Goal: Task Accomplishment & Management: Manage account settings

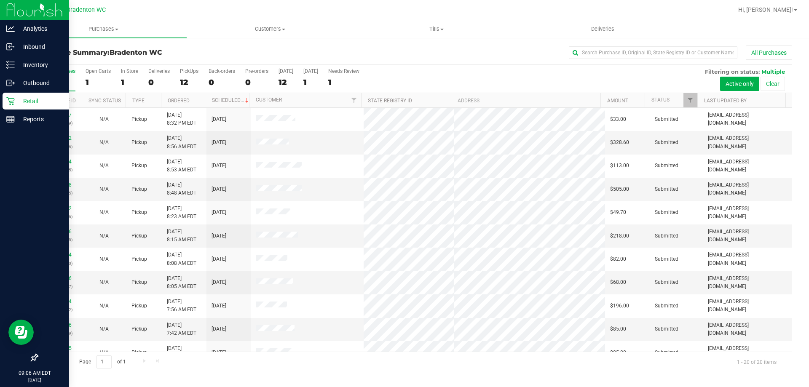
click at [27, 97] on p "Retail" at bounding box center [40, 101] width 51 height 10
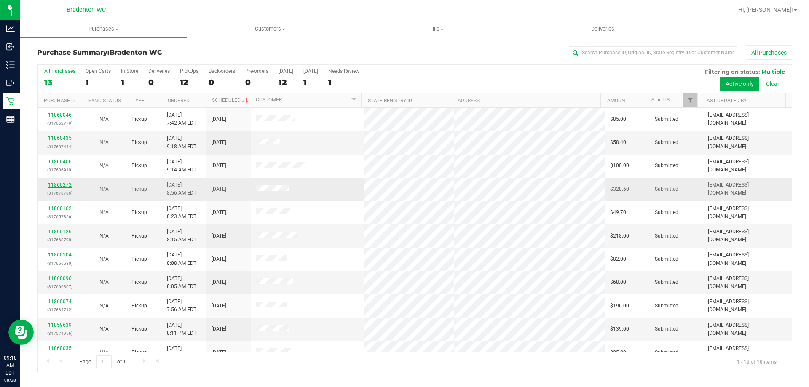
click at [63, 183] on link "11860272" at bounding box center [60, 185] width 24 height 6
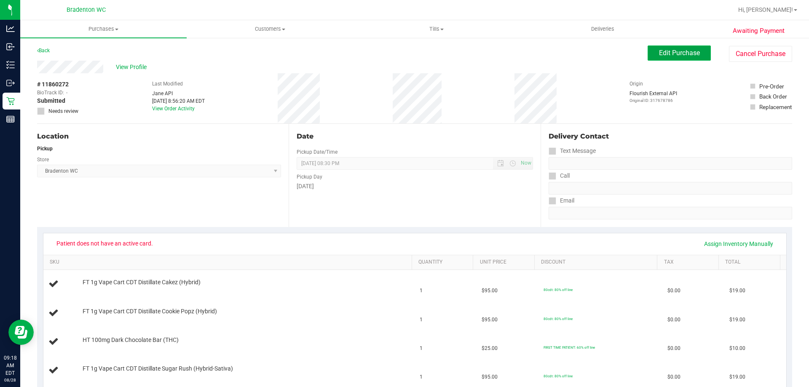
click at [671, 53] on span "Edit Purchase" at bounding box center [679, 53] width 41 height 8
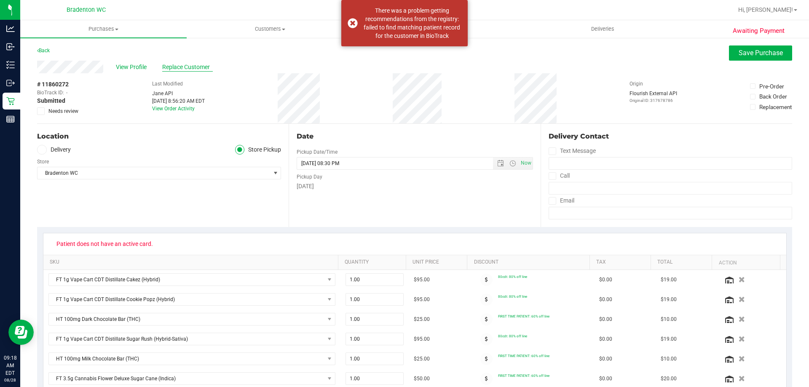
click at [170, 64] on span "Replace Customer" at bounding box center [187, 67] width 51 height 9
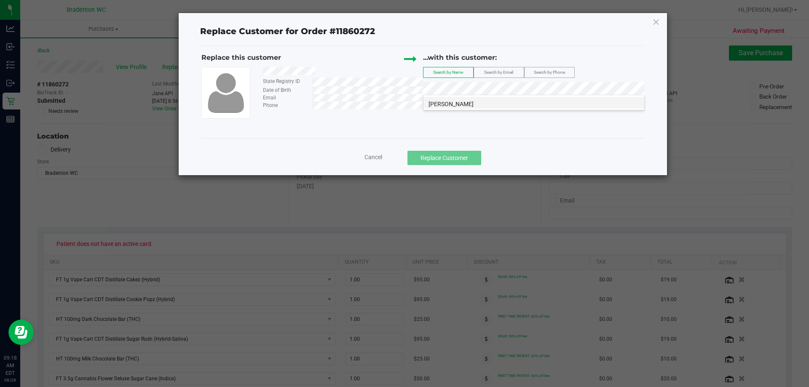
click at [449, 105] on span "[PERSON_NAME]" at bounding box center [451, 104] width 45 height 7
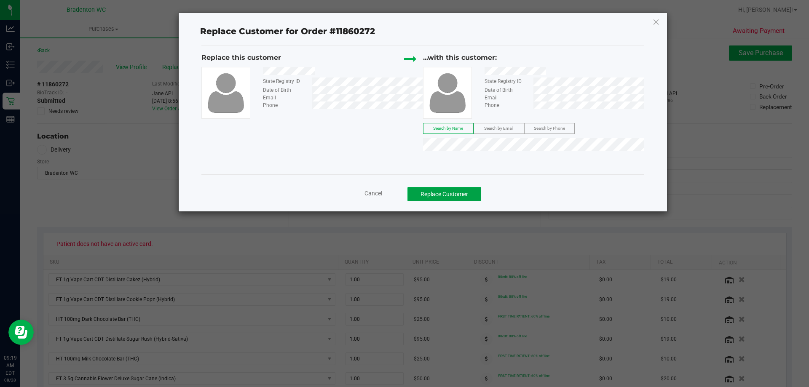
click at [440, 195] on button "Replace Customer" at bounding box center [445, 194] width 74 height 14
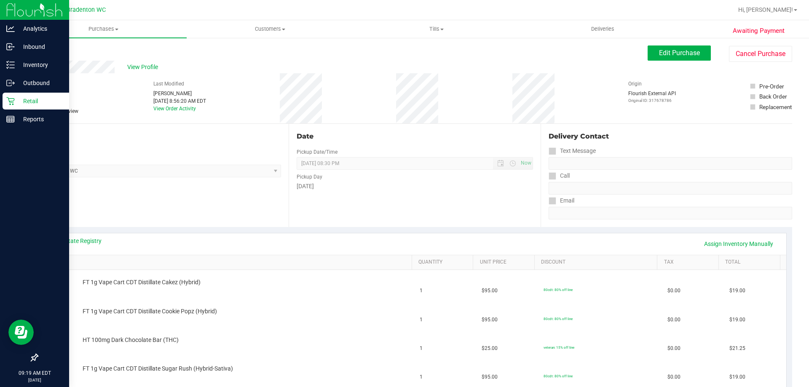
click at [22, 98] on p "Retail" at bounding box center [40, 101] width 51 height 10
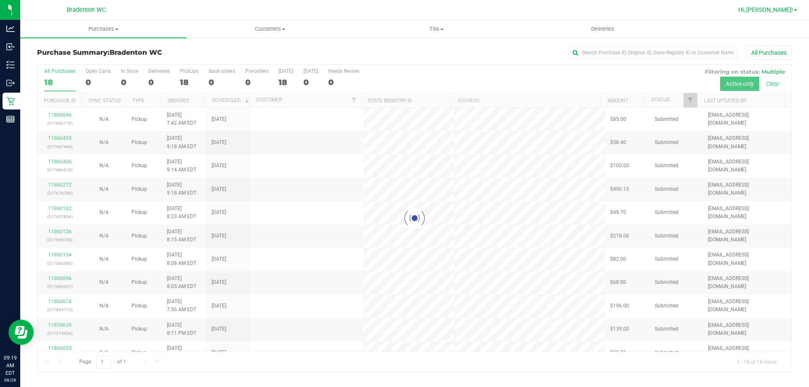
click at [778, 11] on span "Hi, [PERSON_NAME]!" at bounding box center [765, 9] width 55 height 7
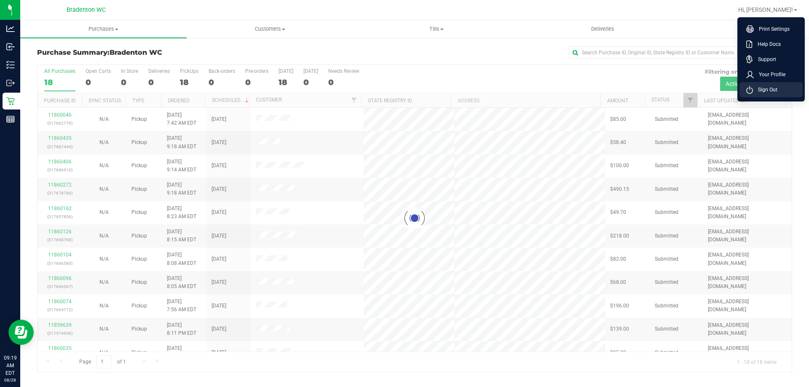
click at [767, 89] on span "Sign Out" at bounding box center [765, 90] width 24 height 8
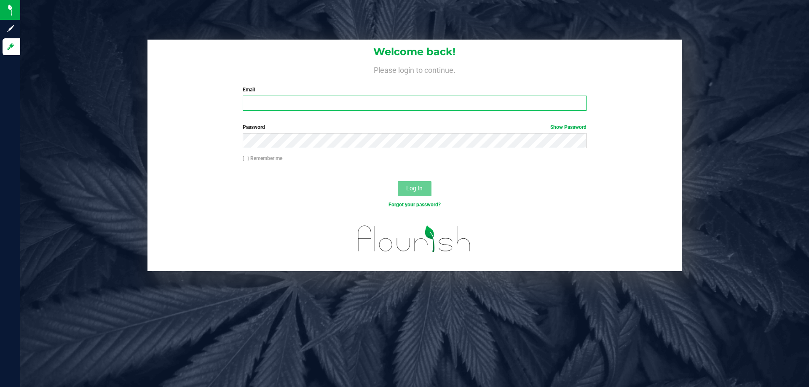
click at [352, 97] on input "Email" at bounding box center [414, 103] width 343 height 15
type input "[EMAIL_ADDRESS][DOMAIN_NAME]"
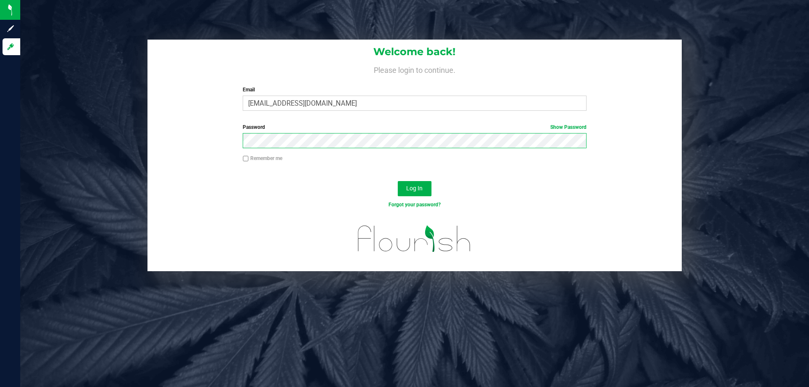
click at [398, 181] on button "Log In" at bounding box center [415, 188] width 34 height 15
